Goal: Find specific page/section: Find specific page/section

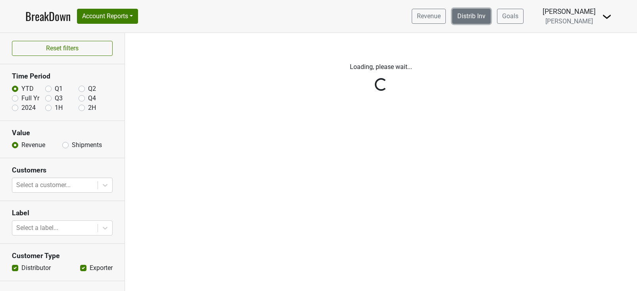
click at [469, 21] on link "Distrib Inv" at bounding box center [471, 16] width 38 height 15
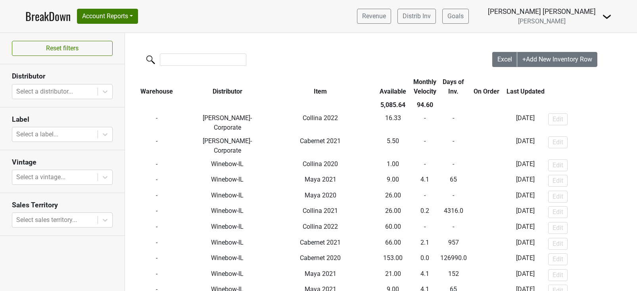
click at [201, 66] on div at bounding box center [308, 60] width 367 height 17
click at [195, 61] on input "search" at bounding box center [203, 60] width 86 height 12
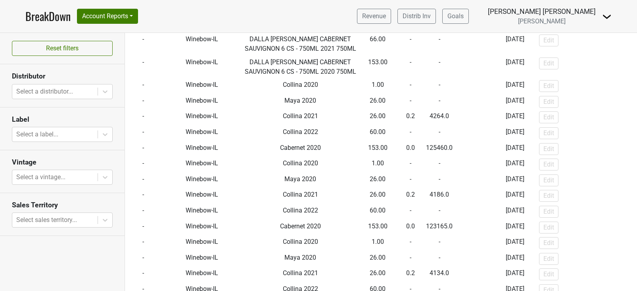
scroll to position [529, 0]
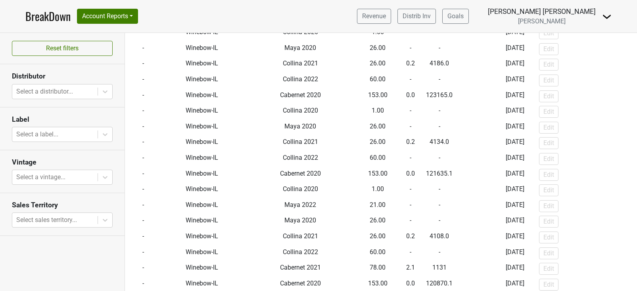
type input "winebow"
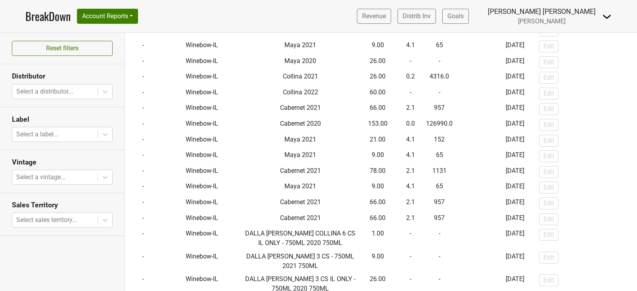
scroll to position [0, 0]
